Goal: Transaction & Acquisition: Purchase product/service

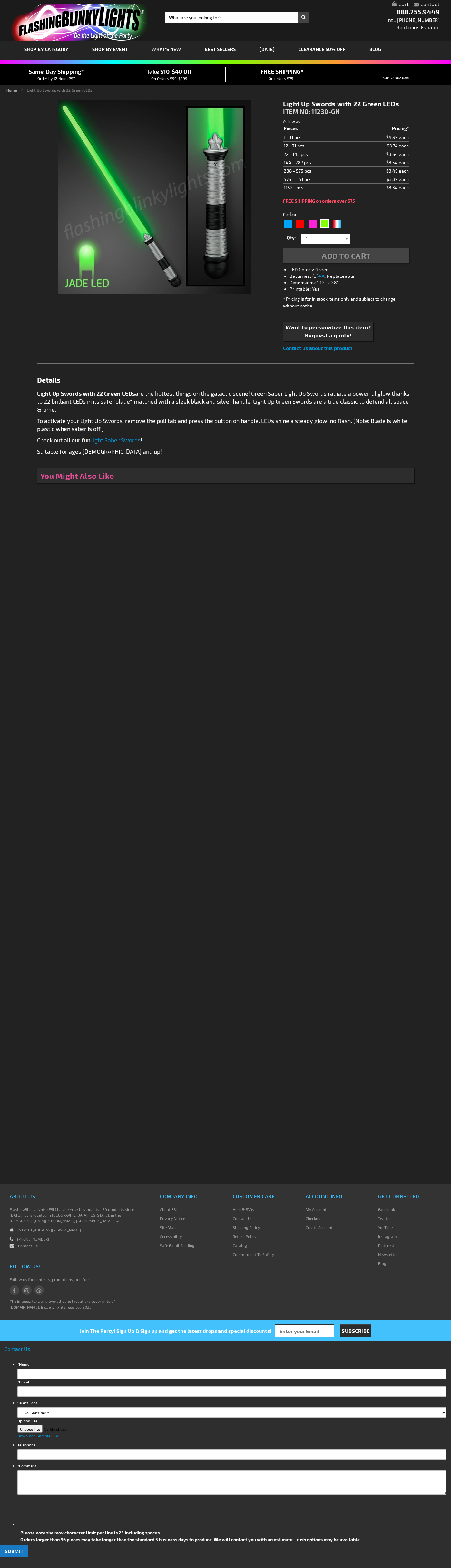
type input "5648"
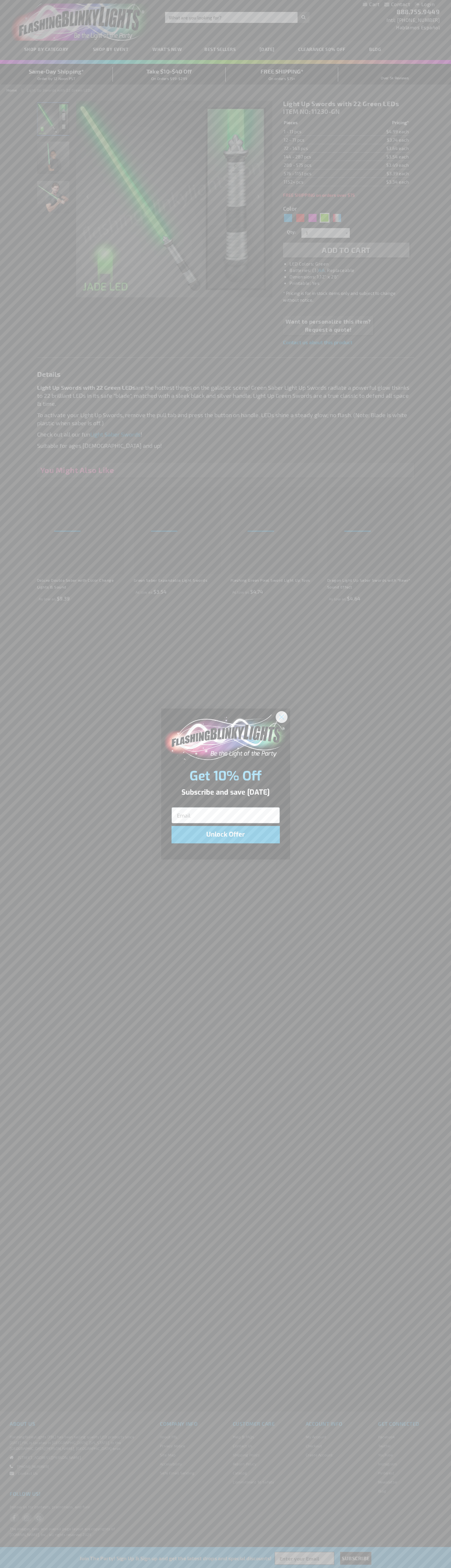
click at [282, 717] on icon "Close dialog" at bounding box center [282, 717] width 5 height 5
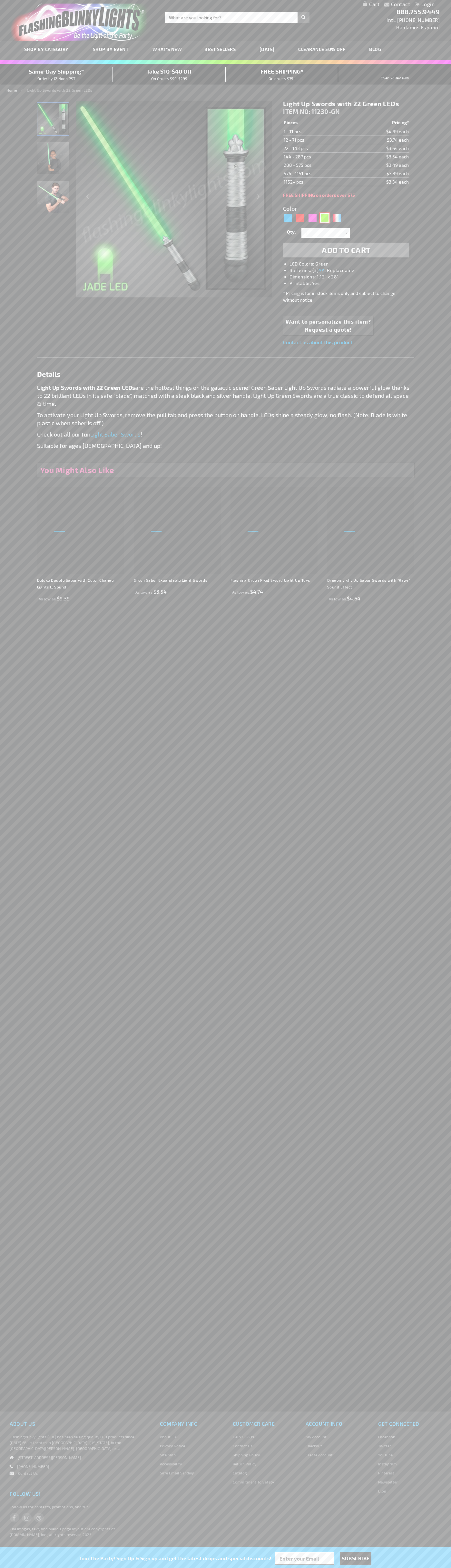
click at [325, 218] on div "Green" at bounding box center [325, 218] width 10 height 10
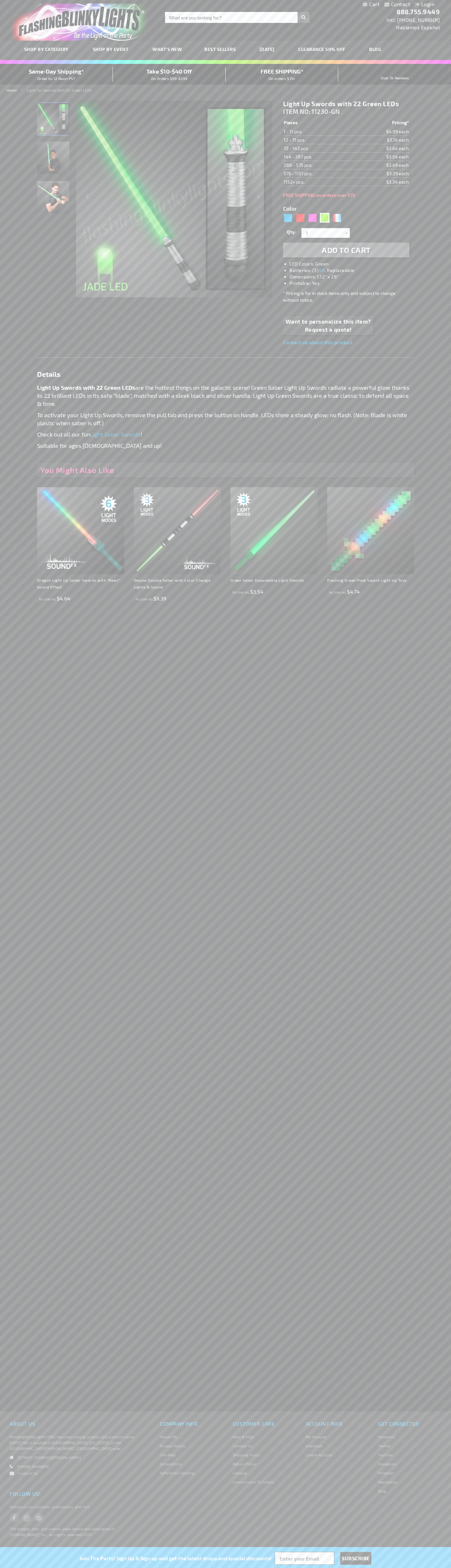
click at [346, 250] on span "Add to Cart" at bounding box center [346, 250] width 49 height 9
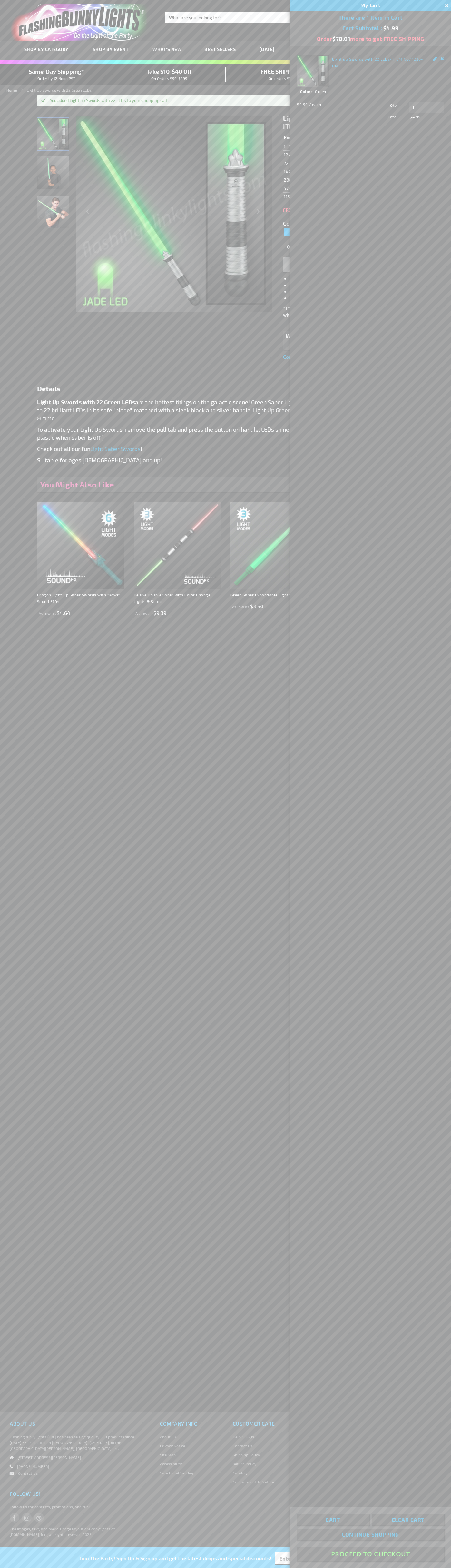
click at [371, 1554] on button "Proceed To Checkout" at bounding box center [370, 1554] width 148 height 15
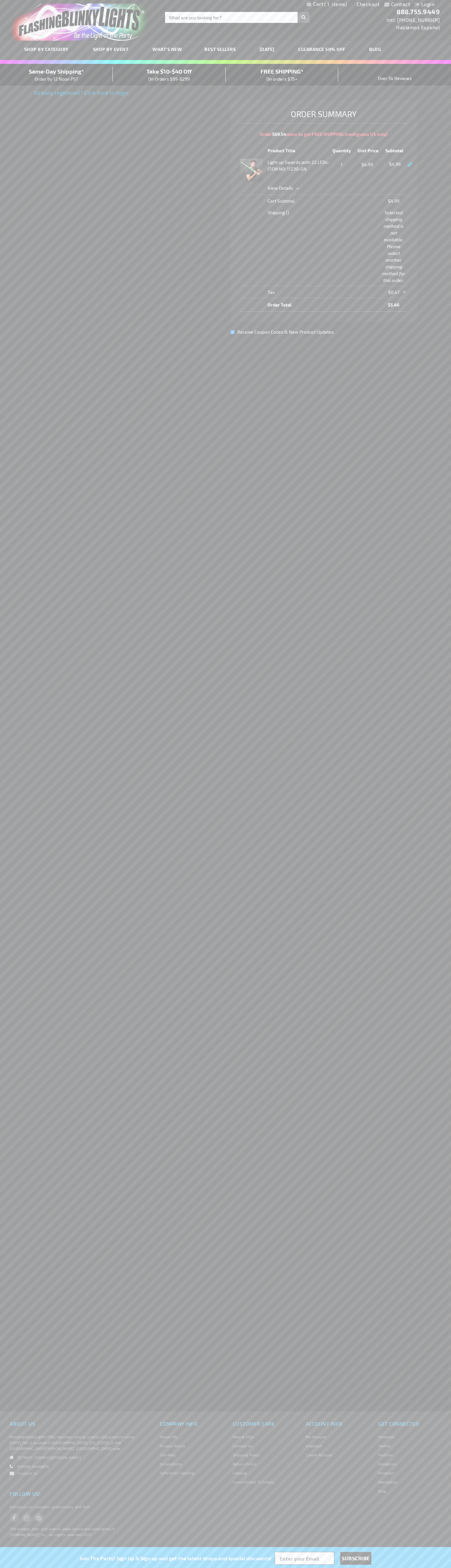
click at [57, 75] on div "Same-Day Shipping* Order by 12 Noon PST" at bounding box center [56, 75] width 113 height 15
click at [368, 4] on link "Checkout" at bounding box center [368, 4] width 23 height 6
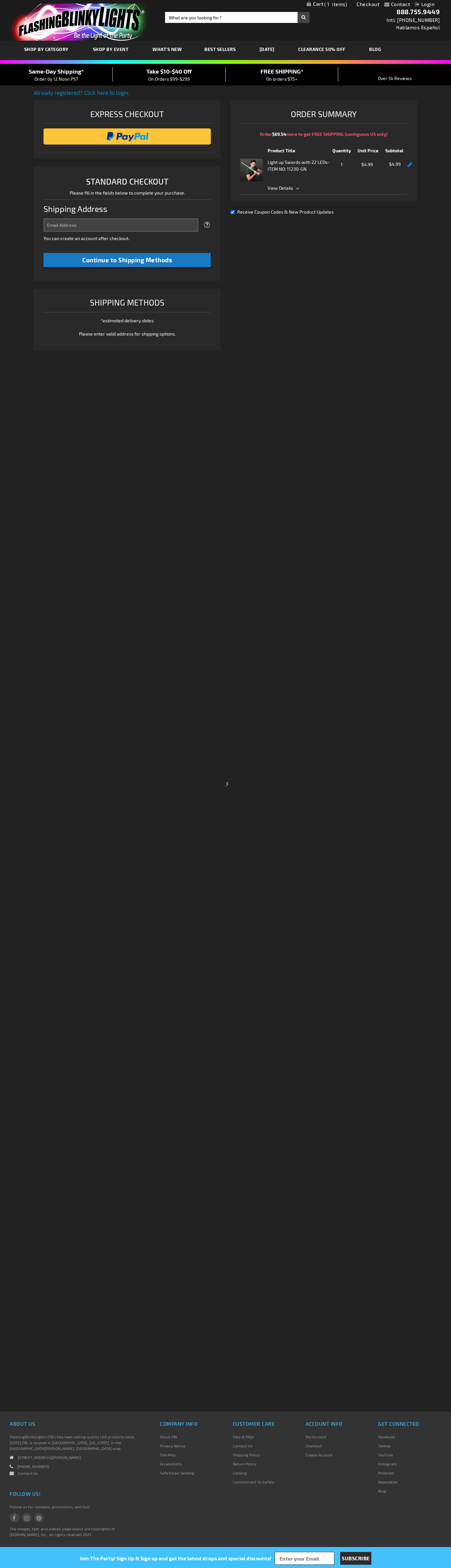
select select "US"
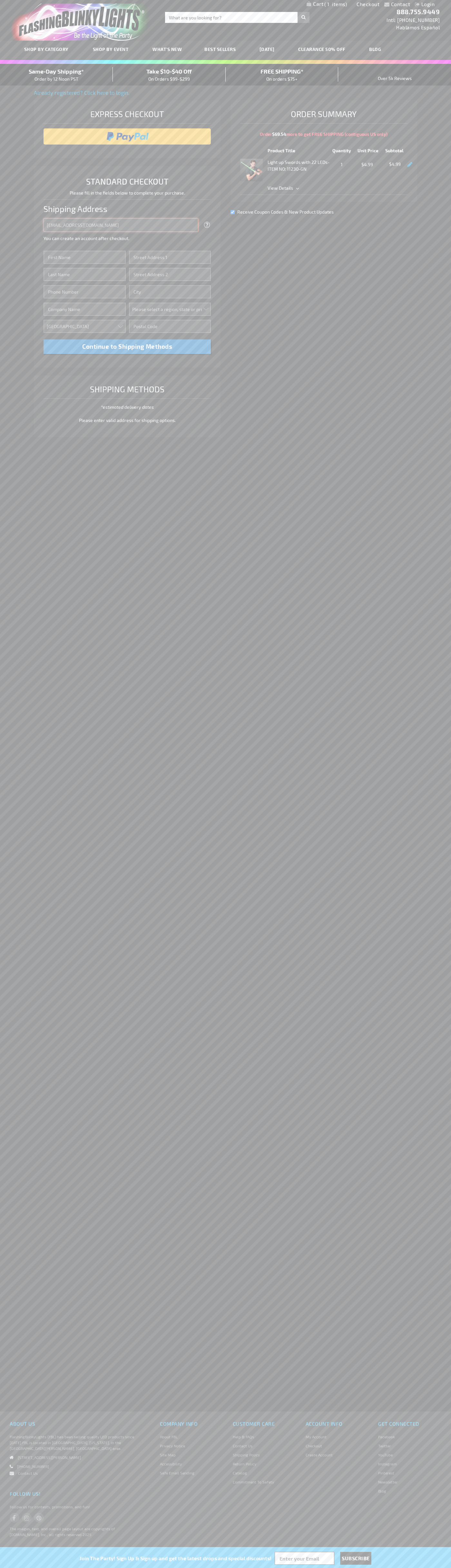
type input "johnsmith001@storebotmail.joonix.net"
type input "John"
type input "651 N. 34th Str."
type input "First floor"
type input "seattle"
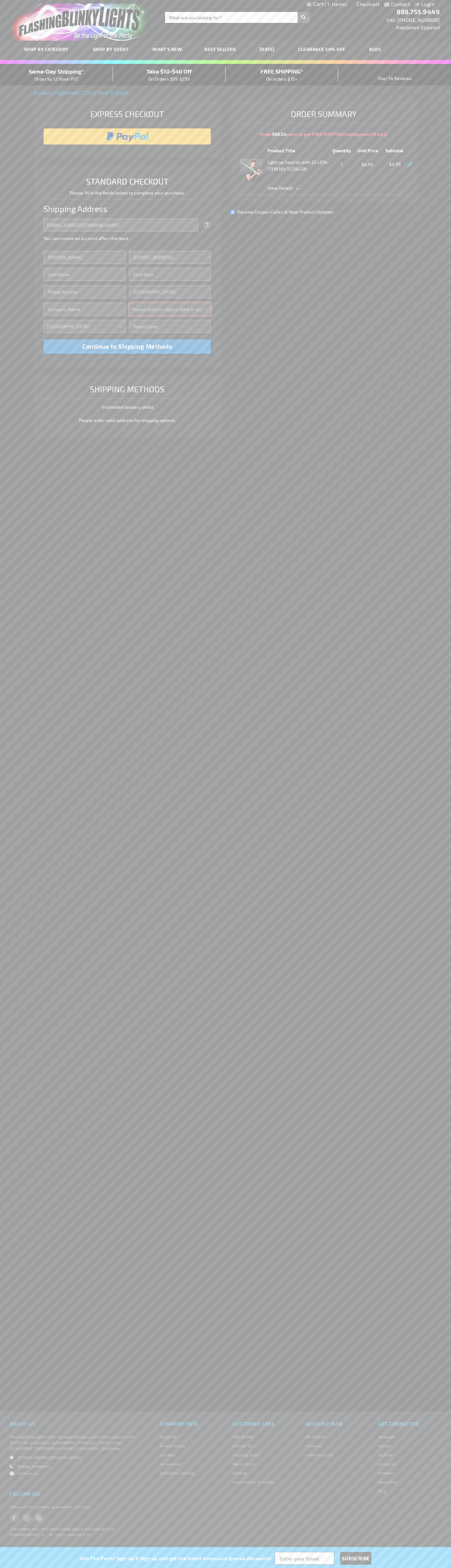
select select "62"
type input "98103"
type input "Smith"
type input "6502530000"
type input "John Smith"
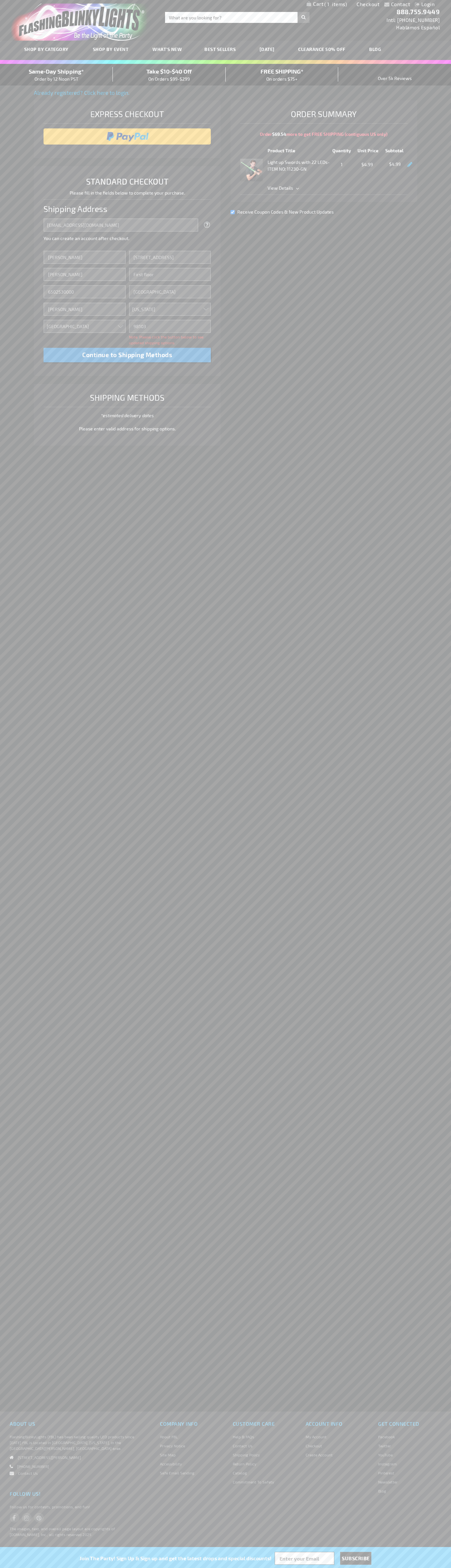
click at [57, 75] on div "Same-Day Shipping* Order by 12 Noon PST" at bounding box center [56, 75] width 113 height 15
click at [127, 136] on input "image" at bounding box center [127, 136] width 162 height 13
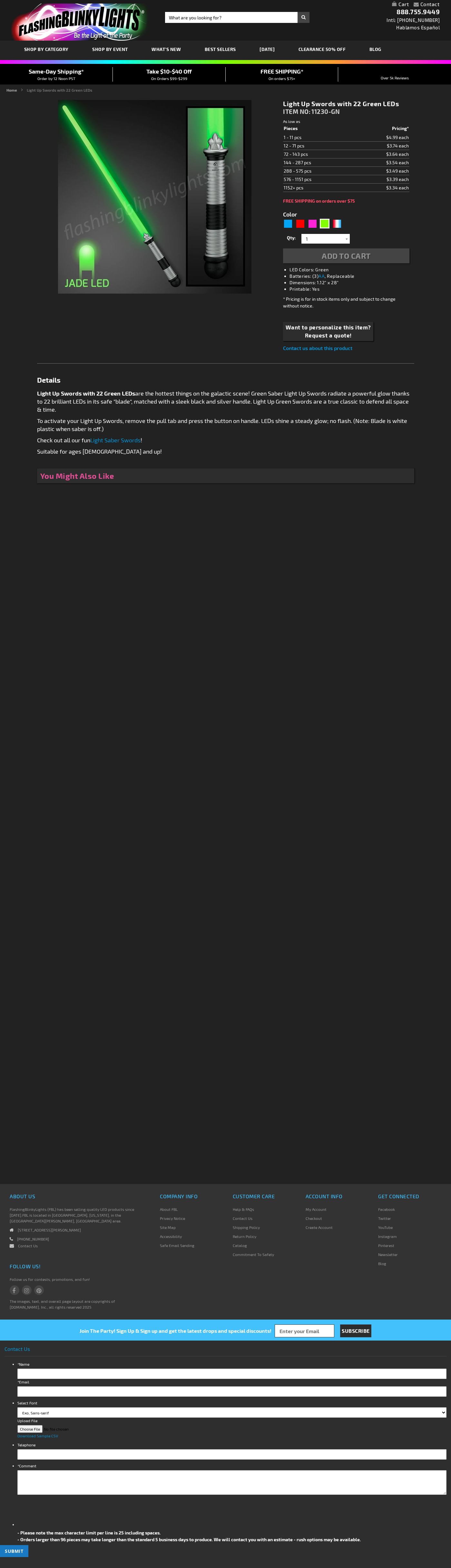
type input "5648"
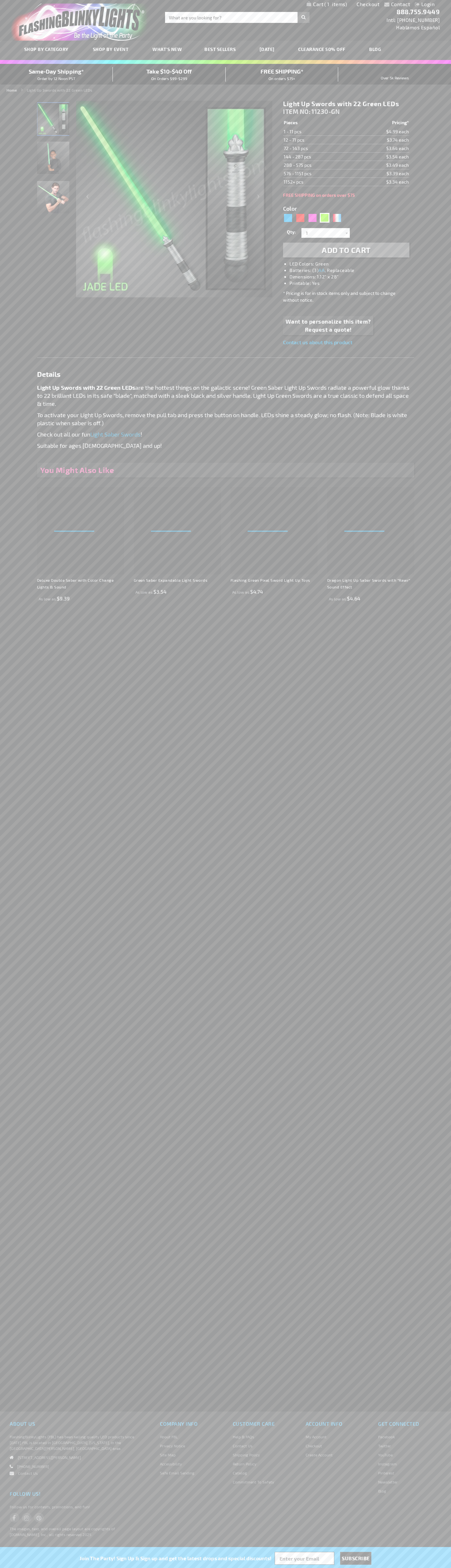
click at [327, 5] on span "1" at bounding box center [335, 5] width 22 height 6
